Goal: Book appointment/travel/reservation

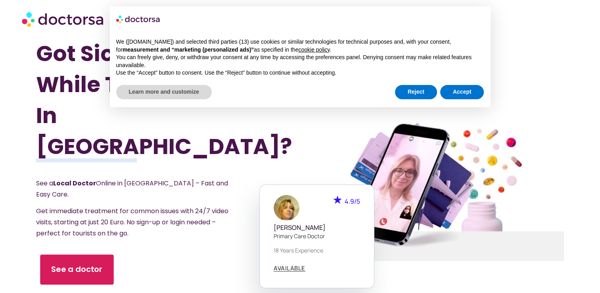
click at [81, 264] on span "See a doctor" at bounding box center [77, 270] width 52 height 12
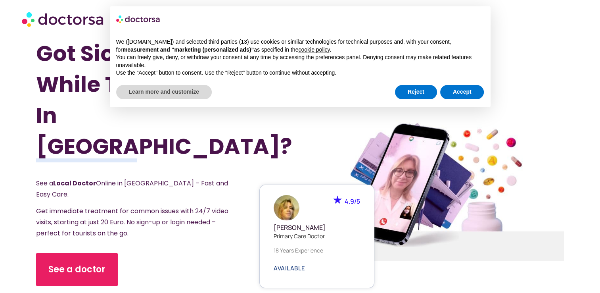
click at [291, 265] on span "AVAILABLE" at bounding box center [290, 268] width 32 height 6
click at [289, 266] on span "AVAILABLE" at bounding box center [290, 268] width 32 height 6
click at [294, 265] on span "AVAILABLE" at bounding box center [290, 268] width 32 height 6
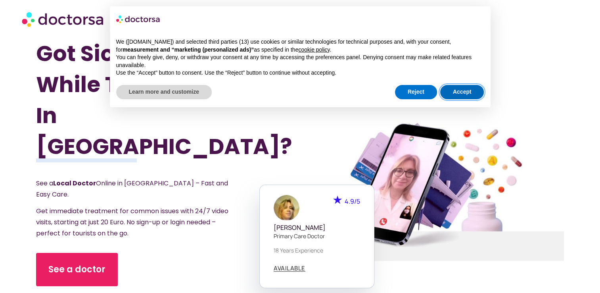
click at [464, 96] on button "Accept" at bounding box center [462, 92] width 44 height 14
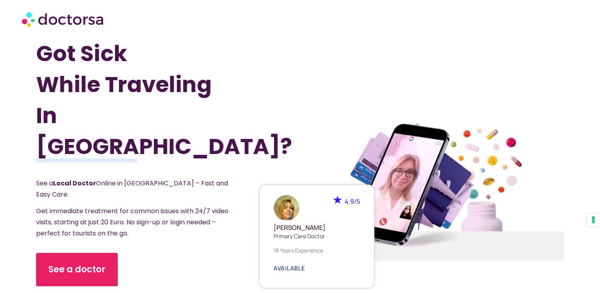
click at [292, 265] on span "AVAILABLE" at bounding box center [290, 268] width 32 height 6
click at [278, 265] on span "AVAILABLE" at bounding box center [290, 268] width 32 height 6
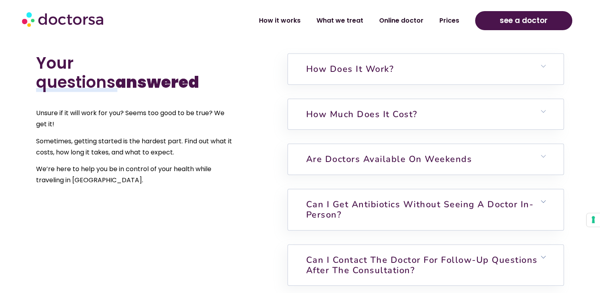
scroll to position [1746, 0]
